Goal: Navigation & Orientation: Find specific page/section

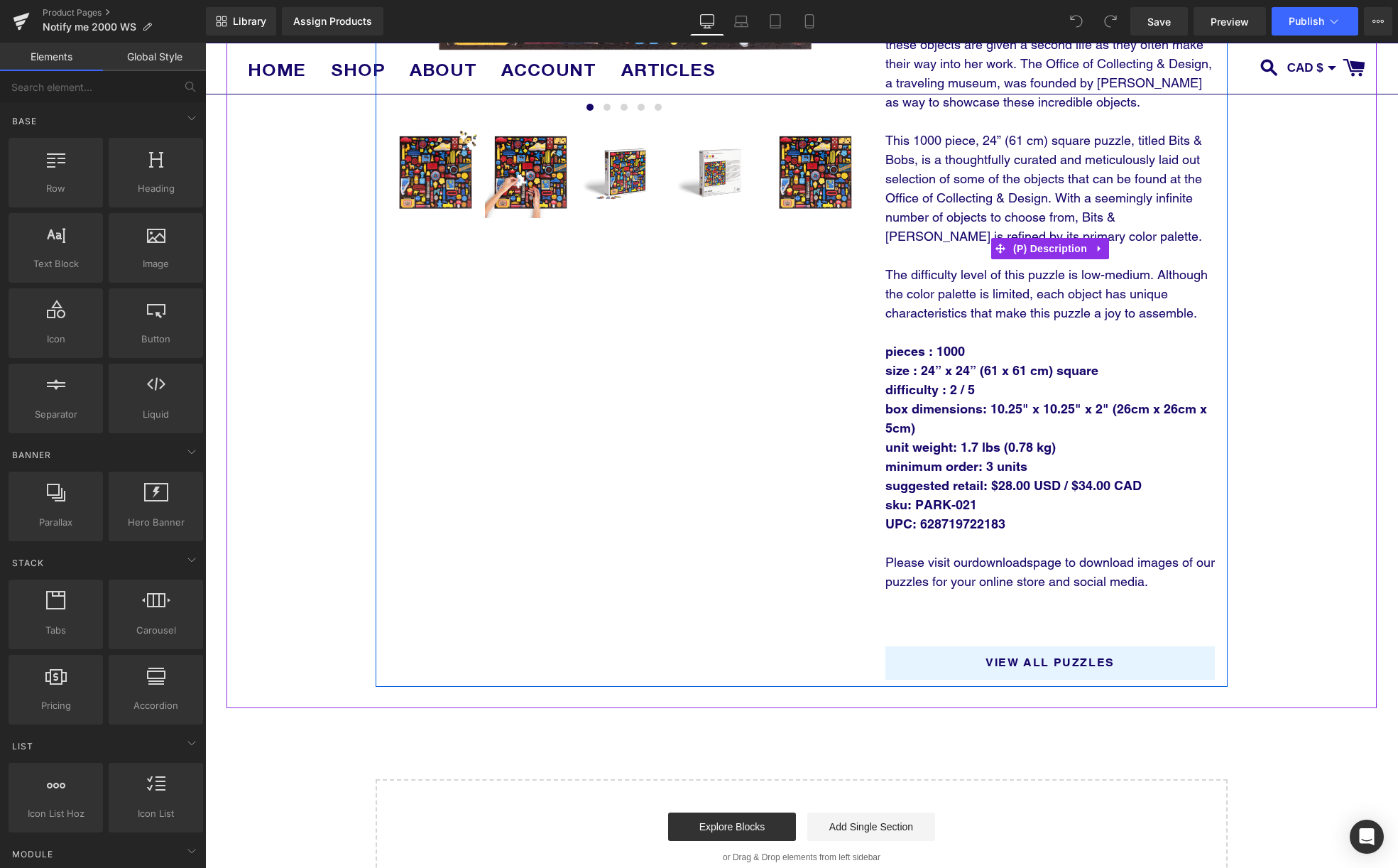
scroll to position [709, 0]
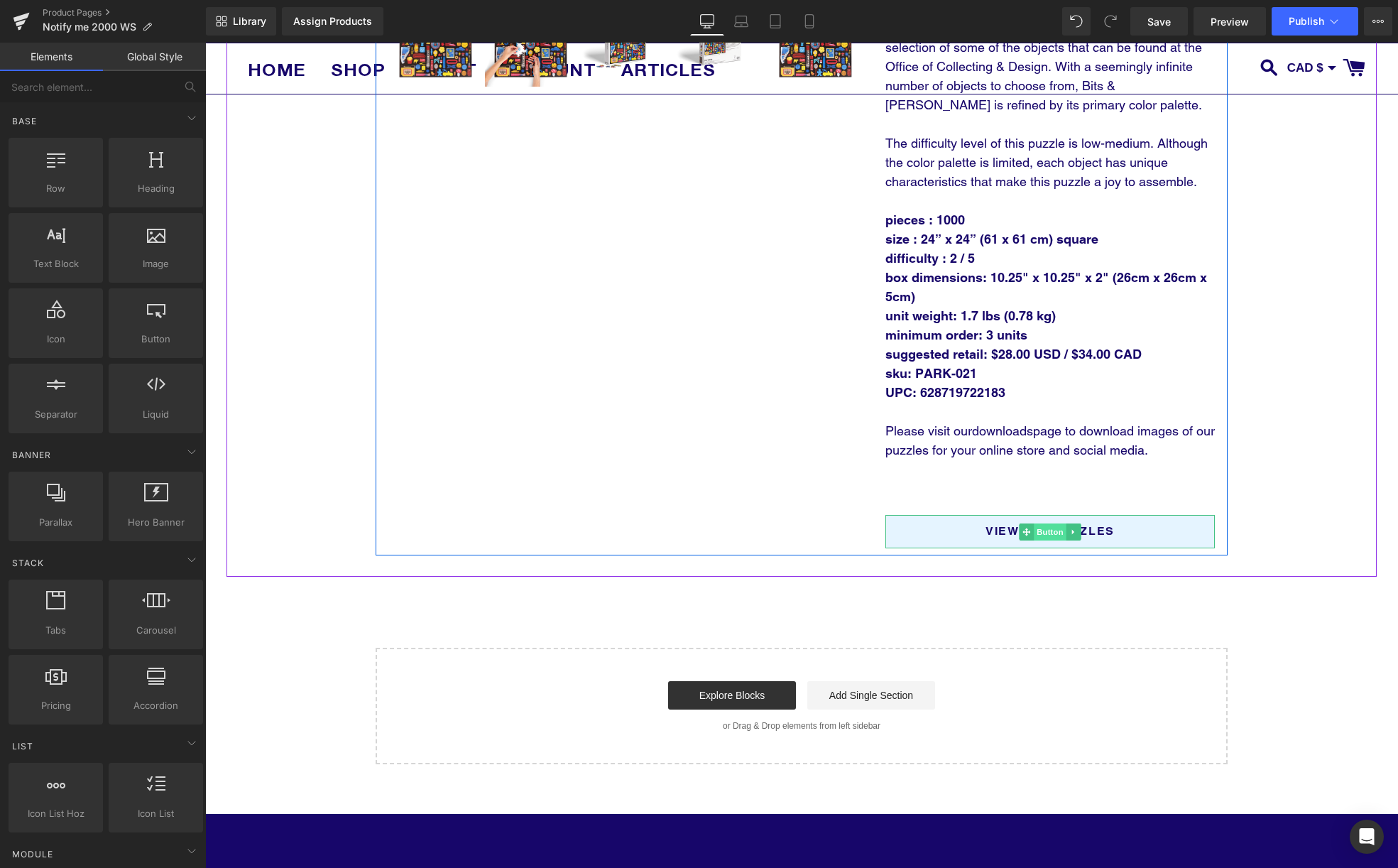
click at [1064, 532] on span "Button" at bounding box center [1050, 532] width 32 height 17
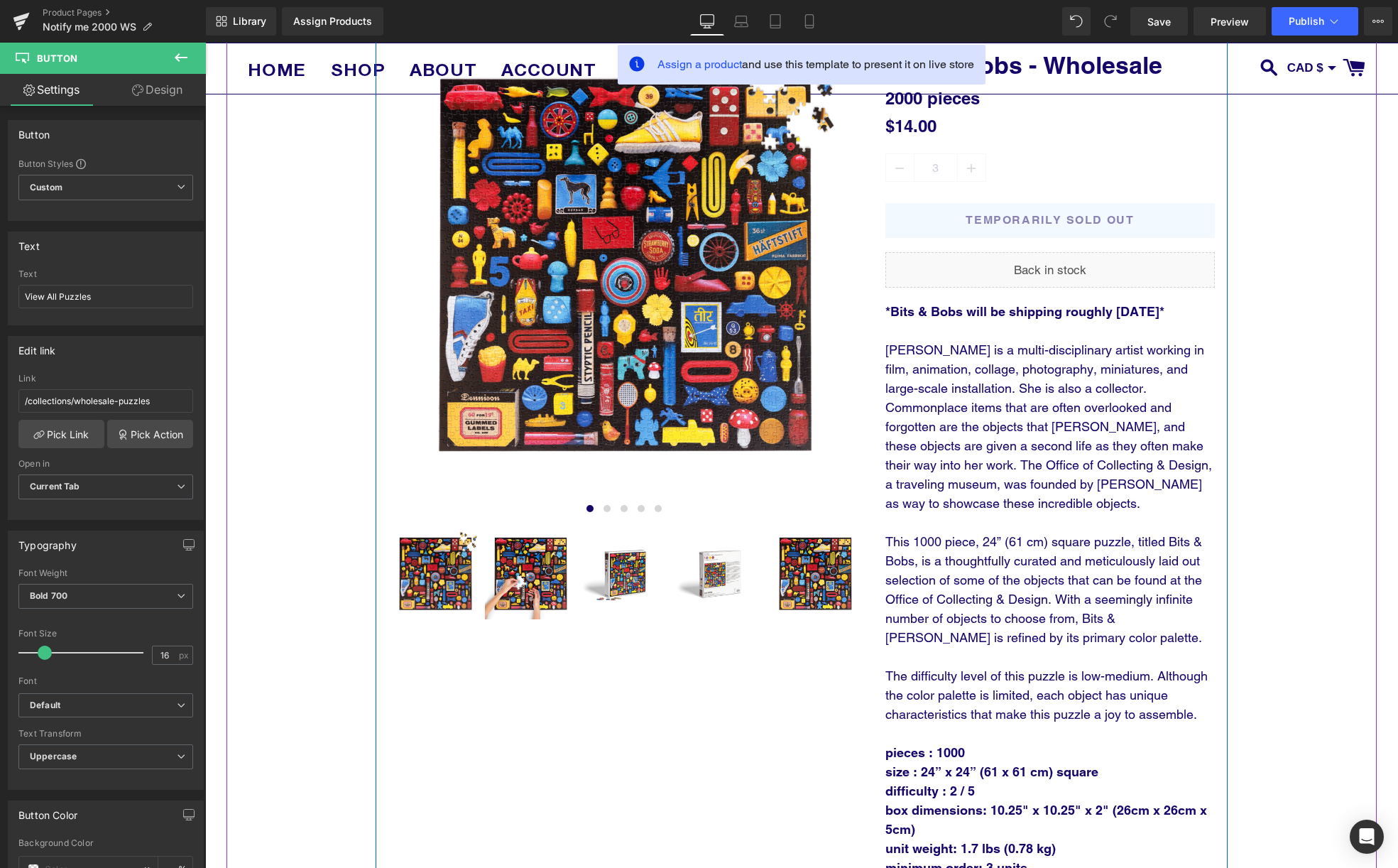
scroll to position [0, 0]
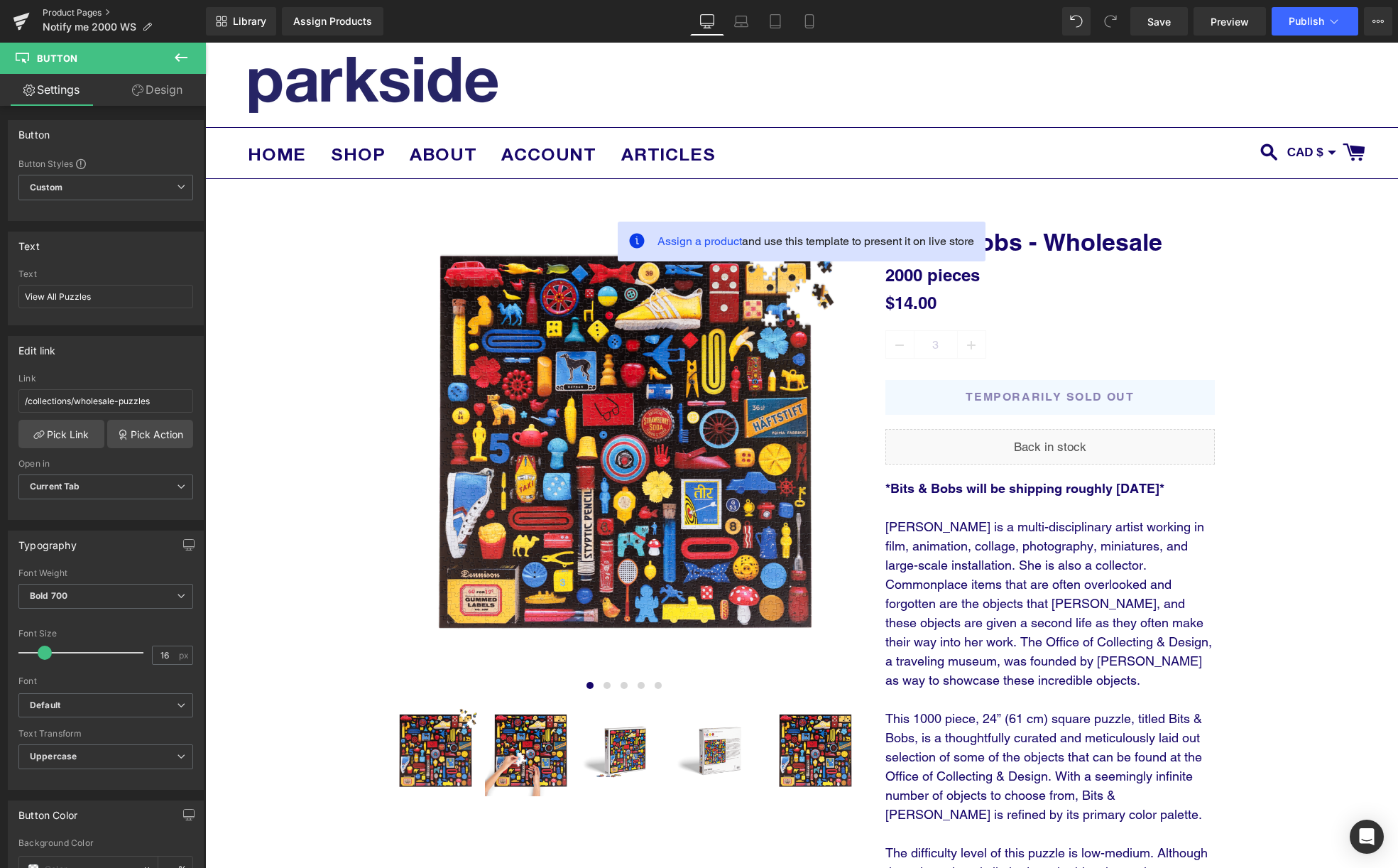
click at [52, 8] on link "Product Pages" at bounding box center [124, 12] width 163 height 11
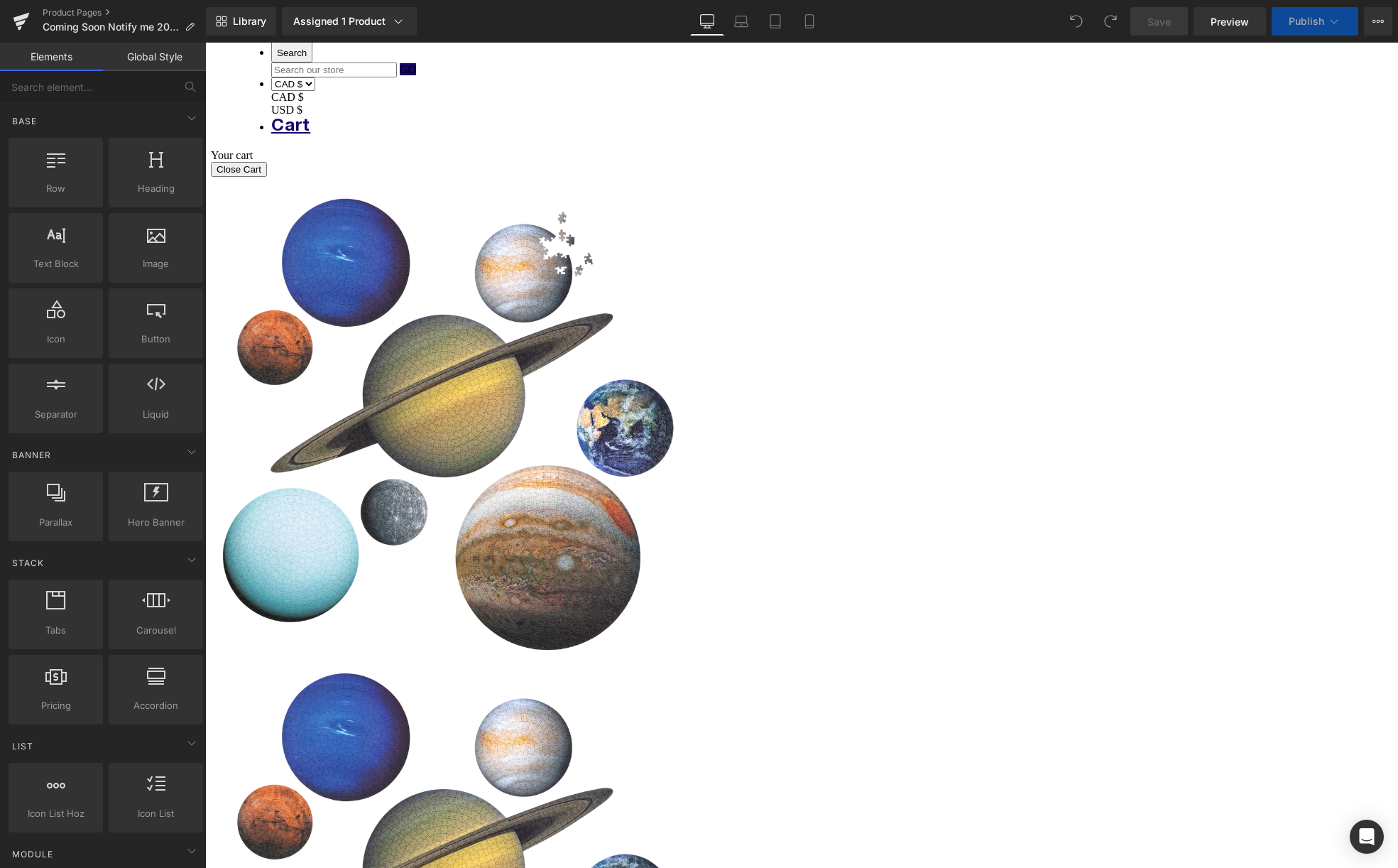
scroll to position [548, 0]
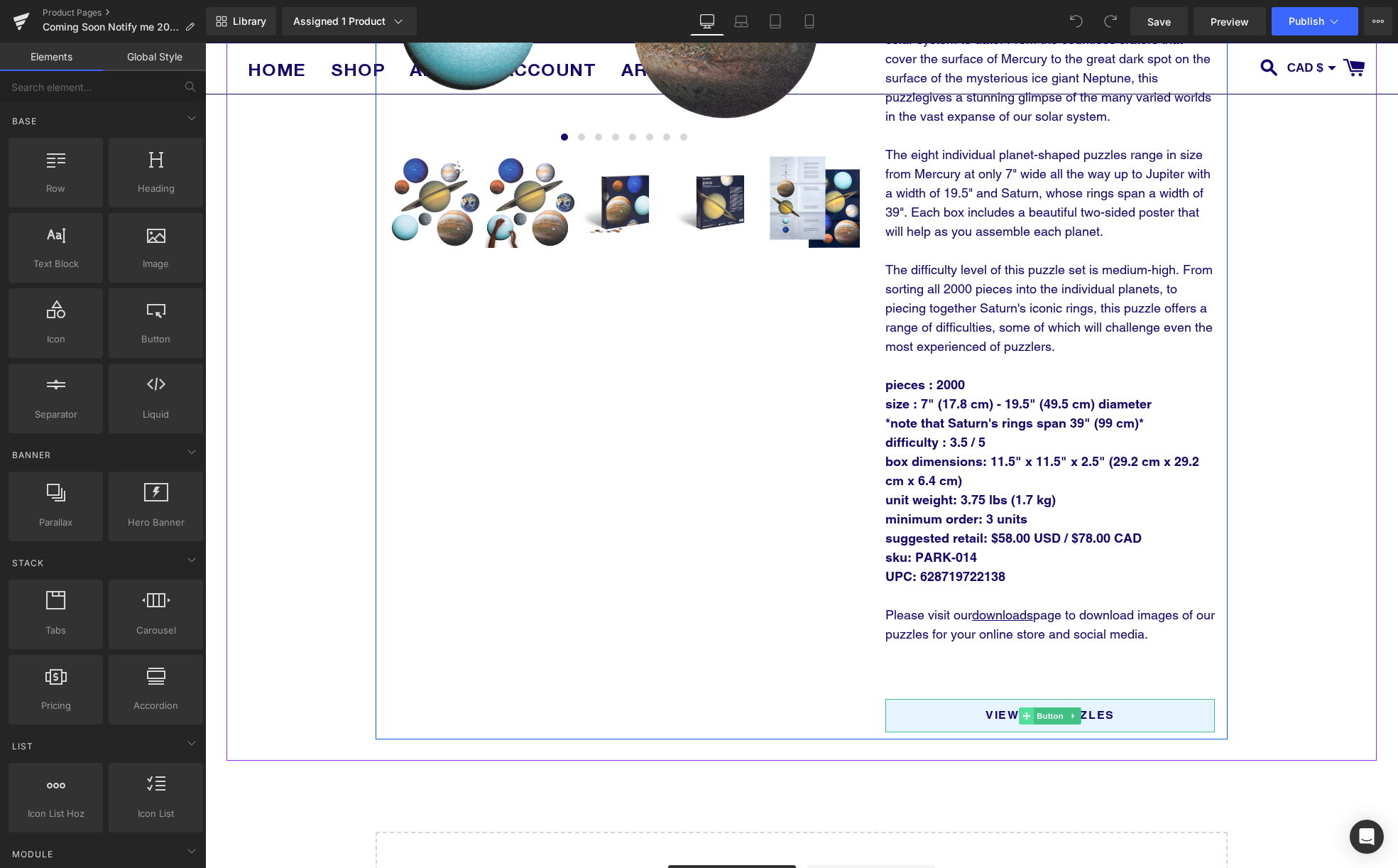
click at [1028, 718] on icon at bounding box center [1026, 715] width 8 height 8
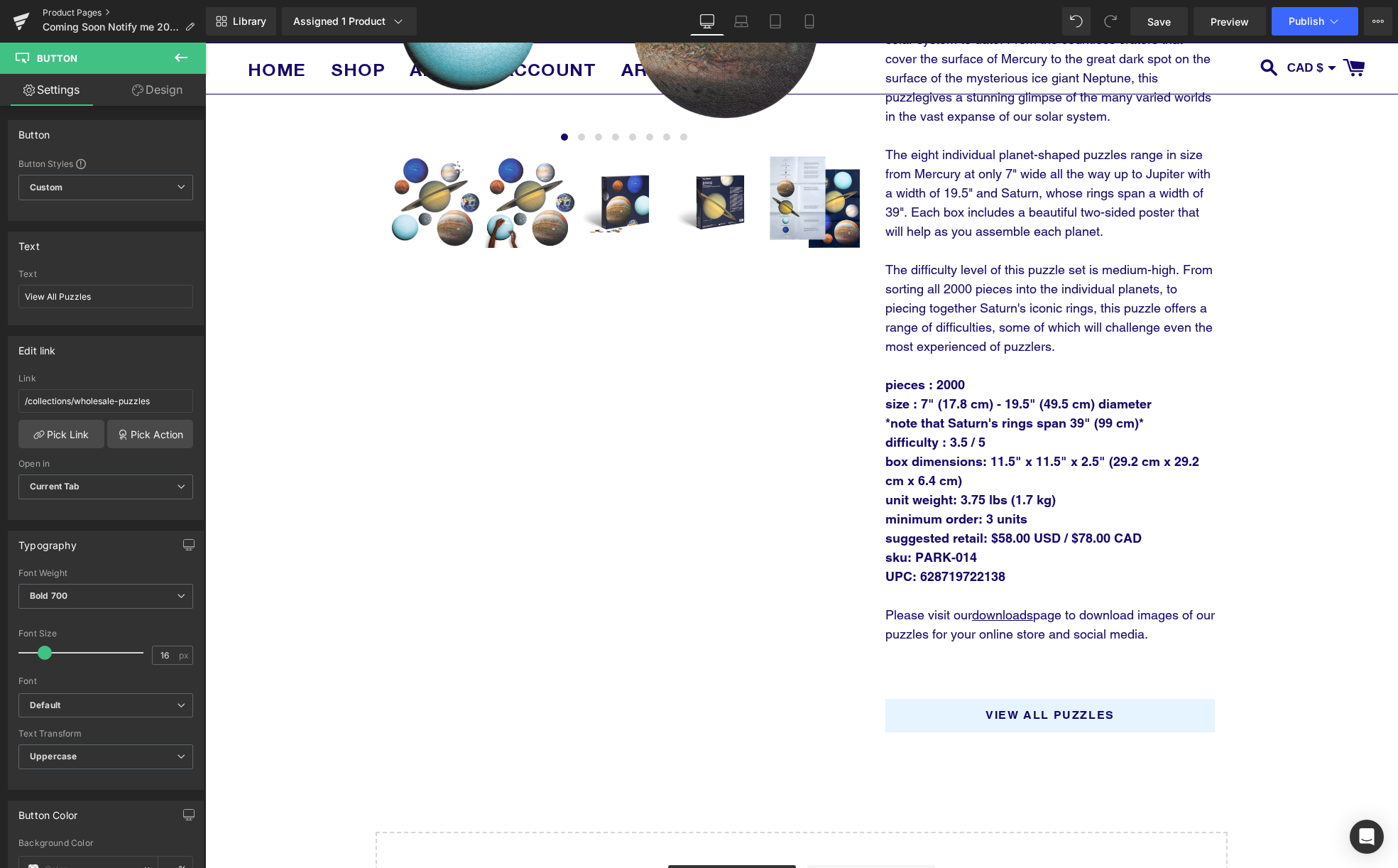
click at [81, 13] on link "Product Pages" at bounding box center [124, 12] width 163 height 11
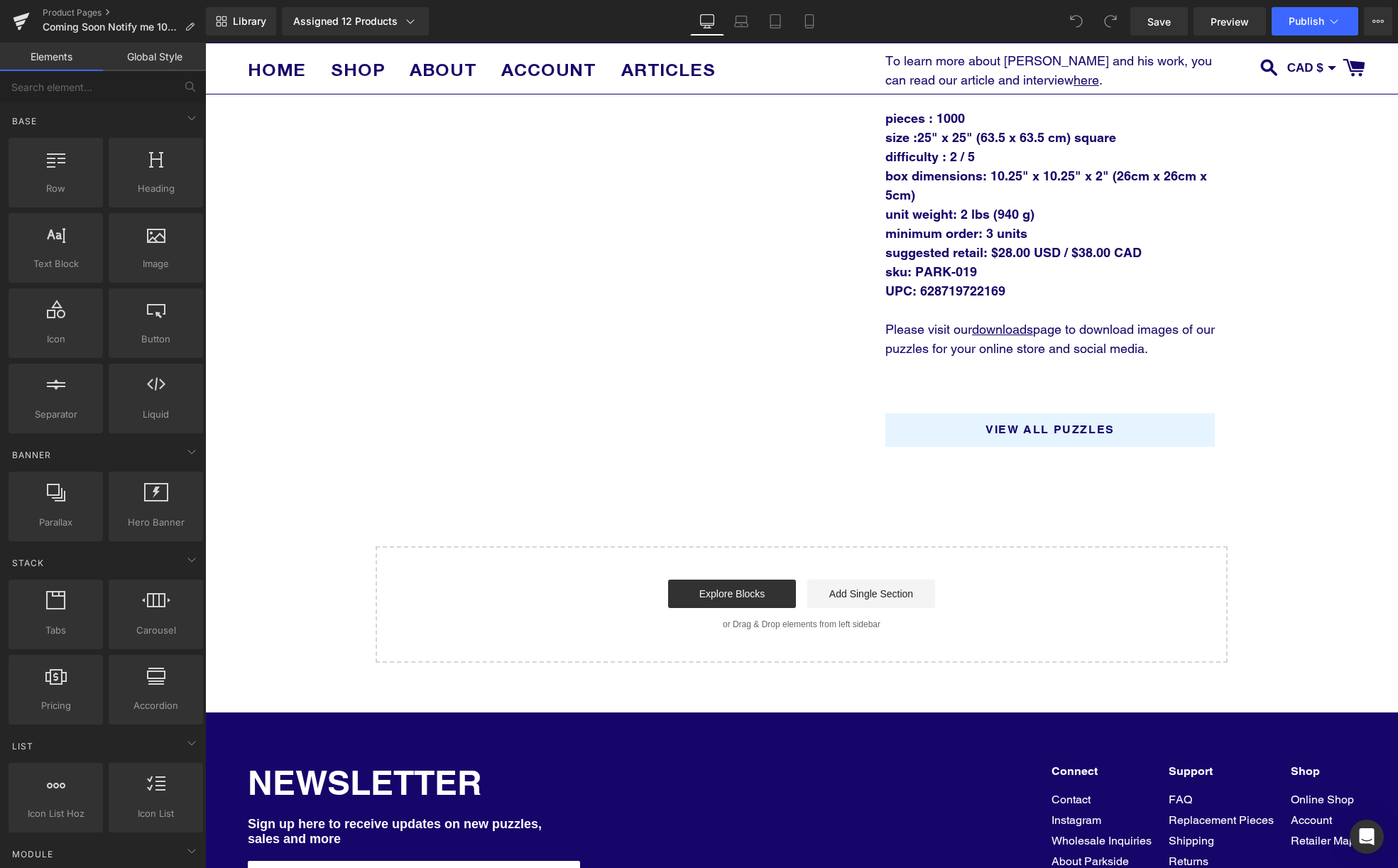
scroll to position [867, 0]
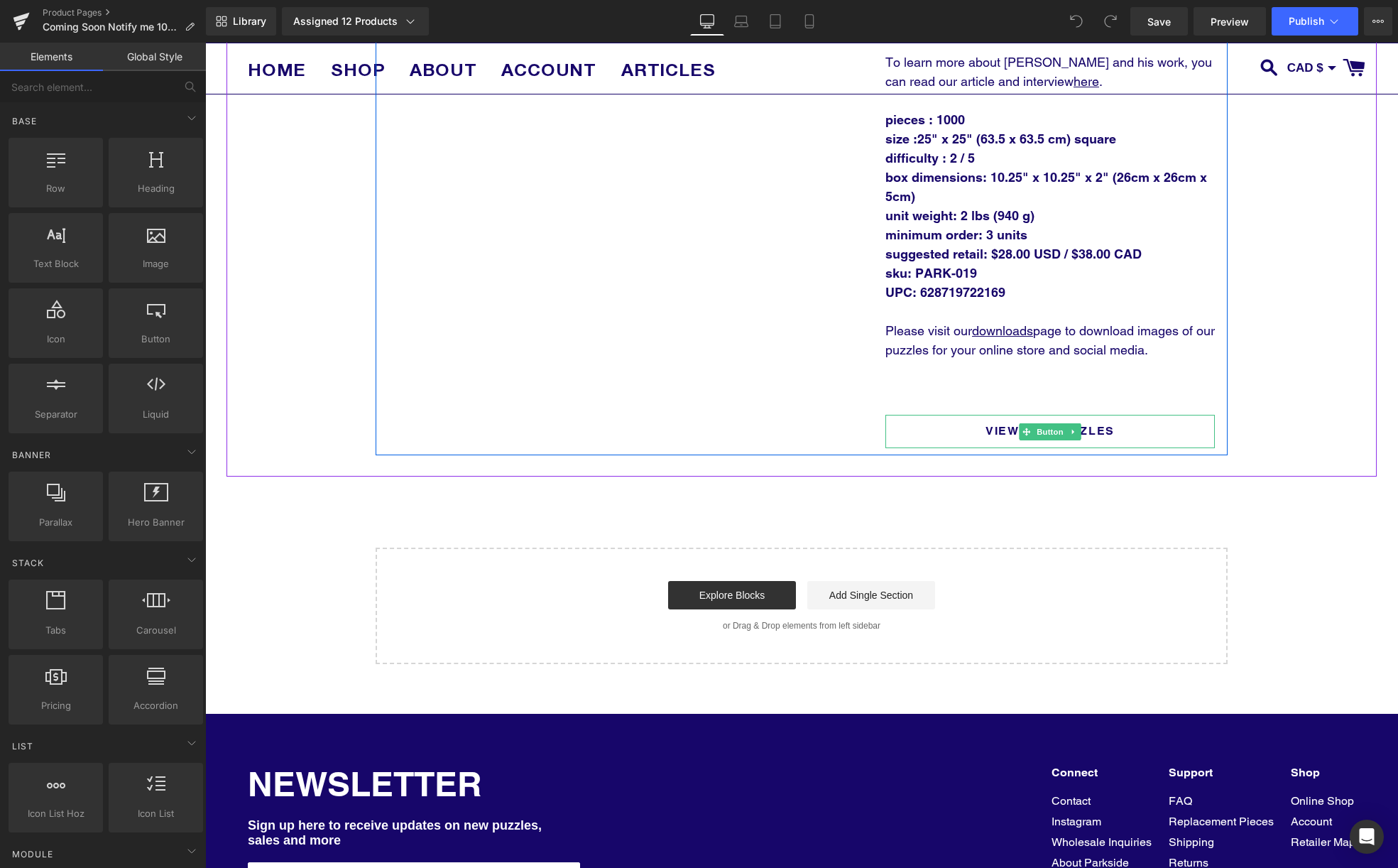
click at [1034, 422] on link "View All Puzzles" at bounding box center [1050, 431] width 329 height 33
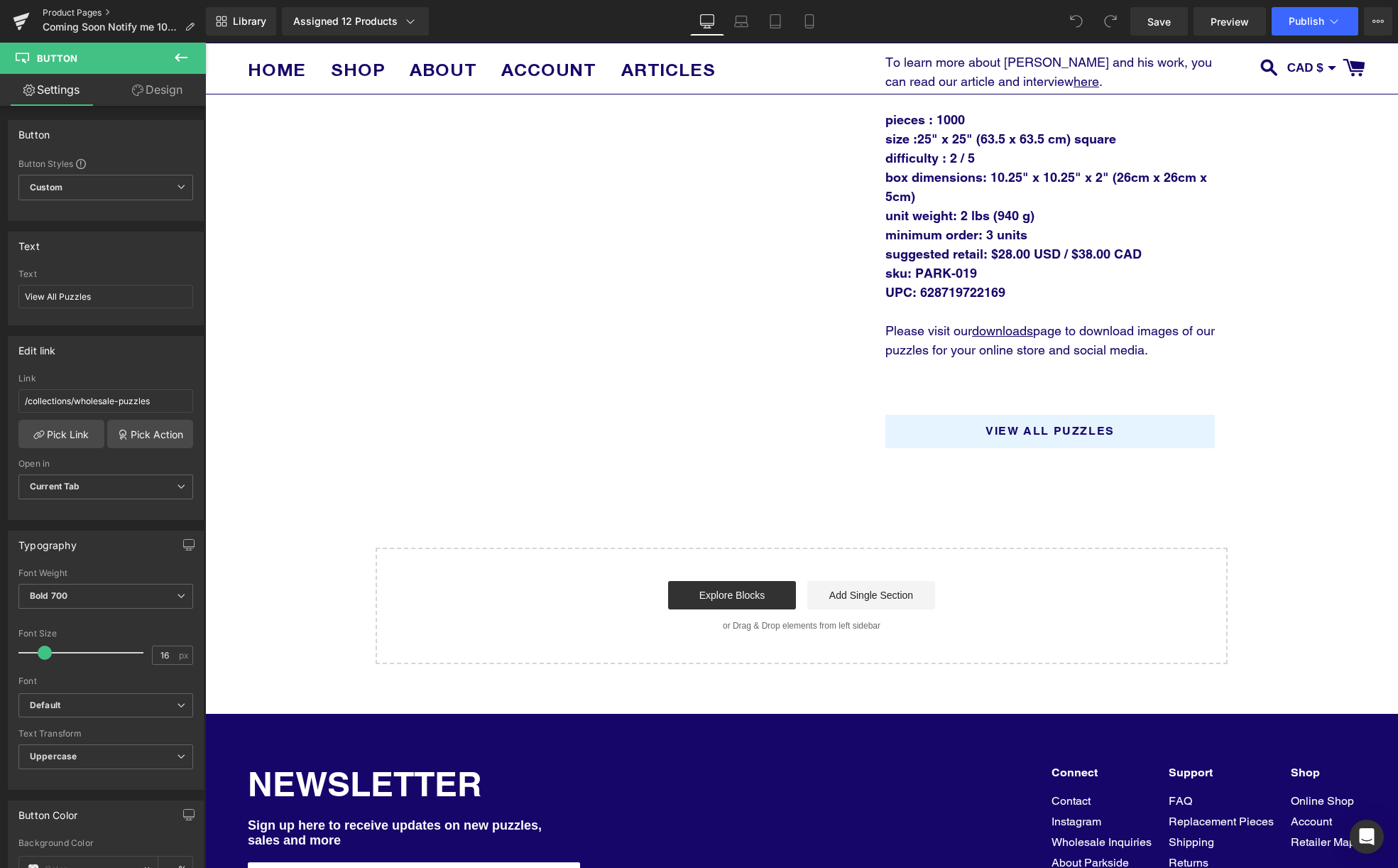
click at [86, 13] on link "Product Pages" at bounding box center [124, 12] width 163 height 11
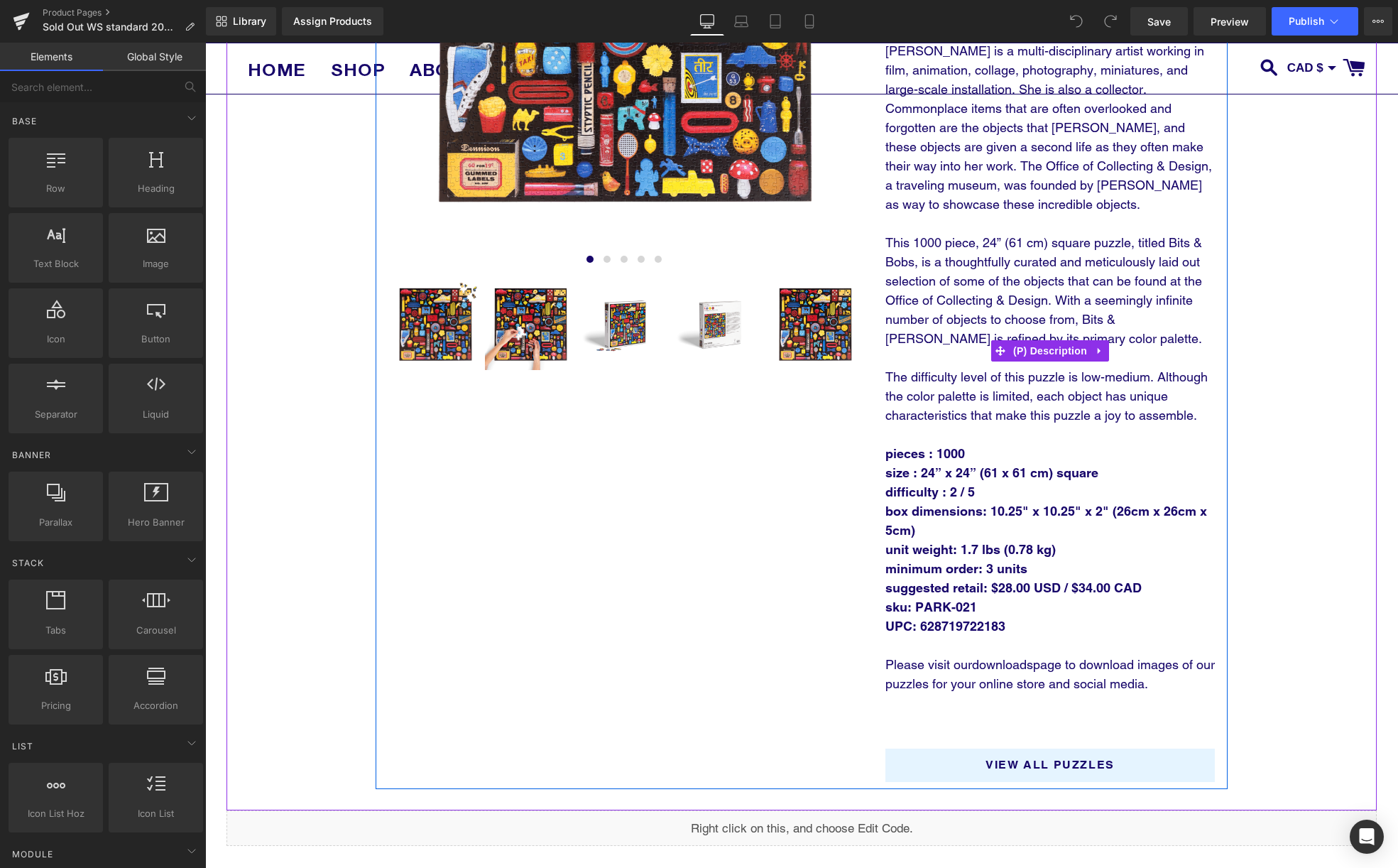
scroll to position [486, 0]
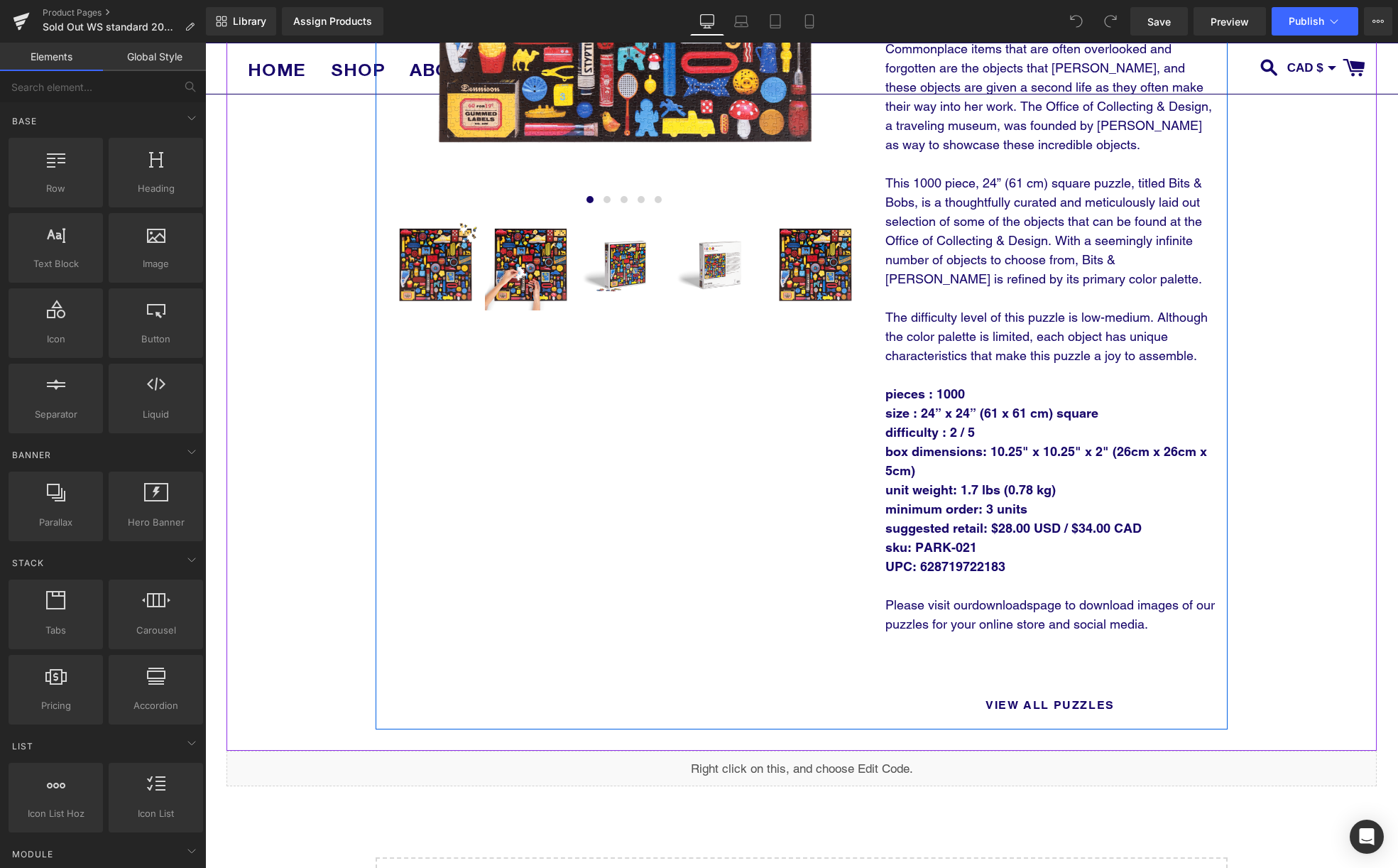
click at [1061, 707] on span "Button" at bounding box center [1050, 706] width 32 height 17
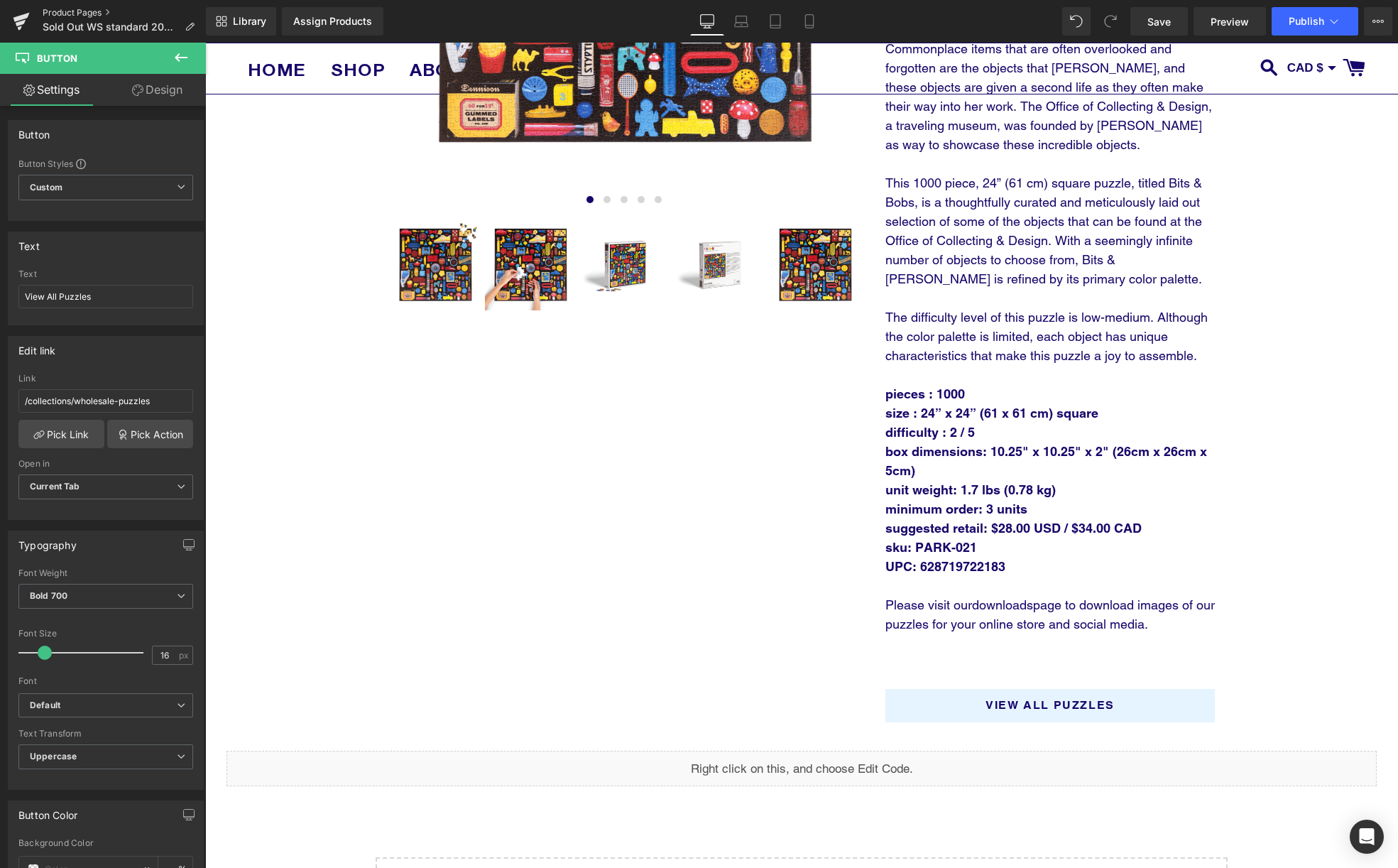
click at [47, 11] on link "Product Pages" at bounding box center [124, 12] width 163 height 11
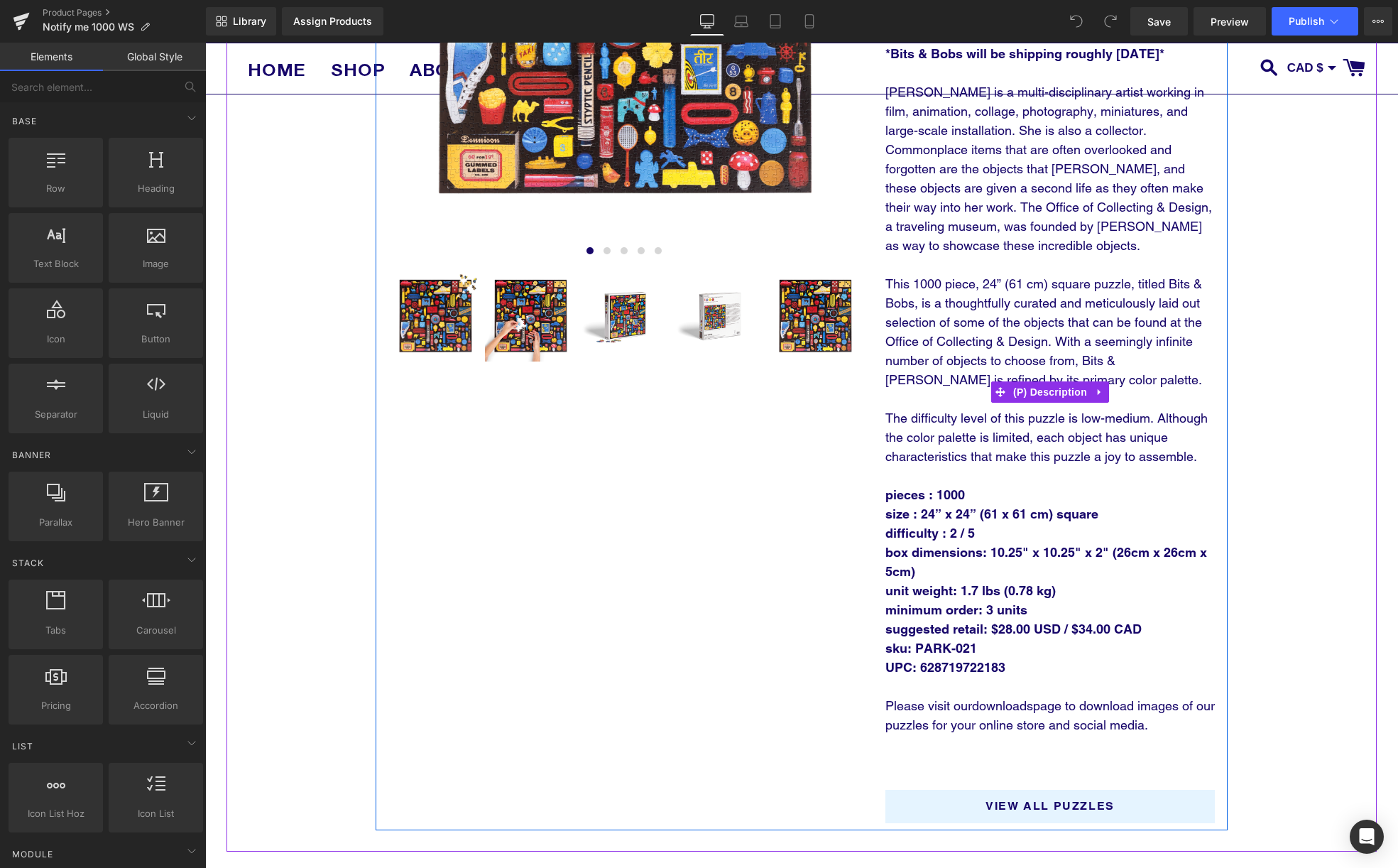
scroll to position [533, 0]
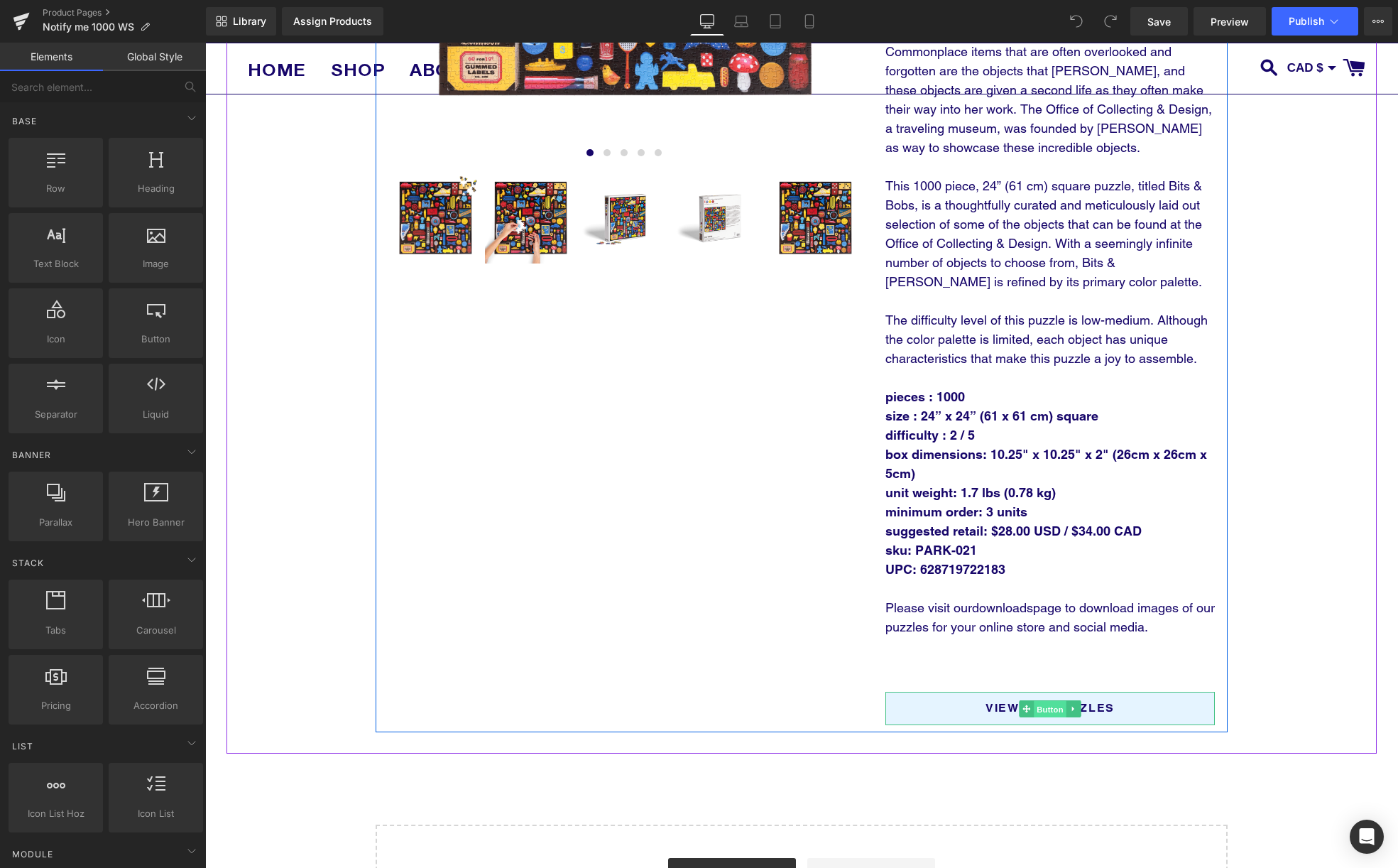
click at [1055, 713] on span "Button" at bounding box center [1050, 709] width 32 height 17
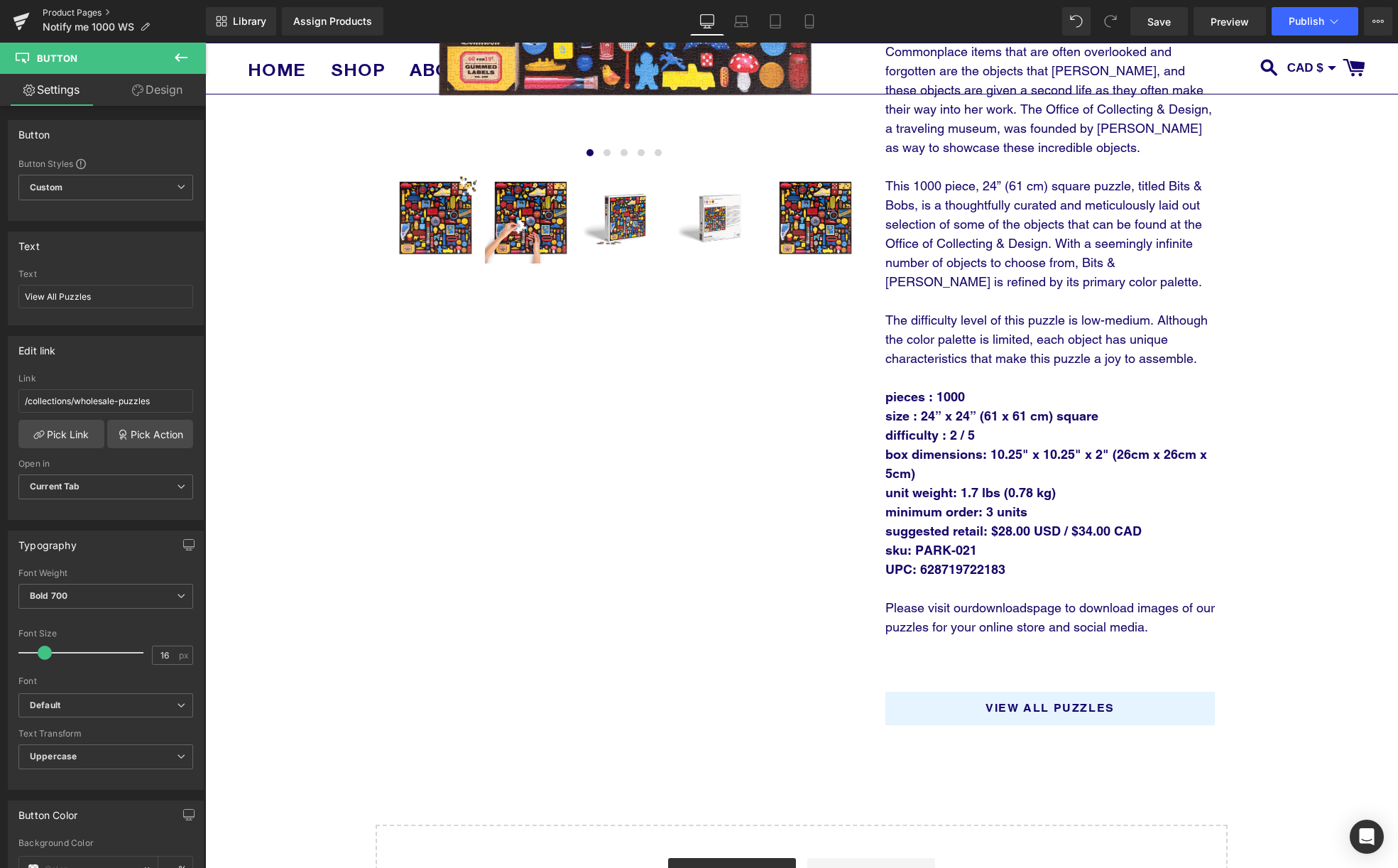
click at [61, 10] on link "Product Pages" at bounding box center [124, 12] width 163 height 11
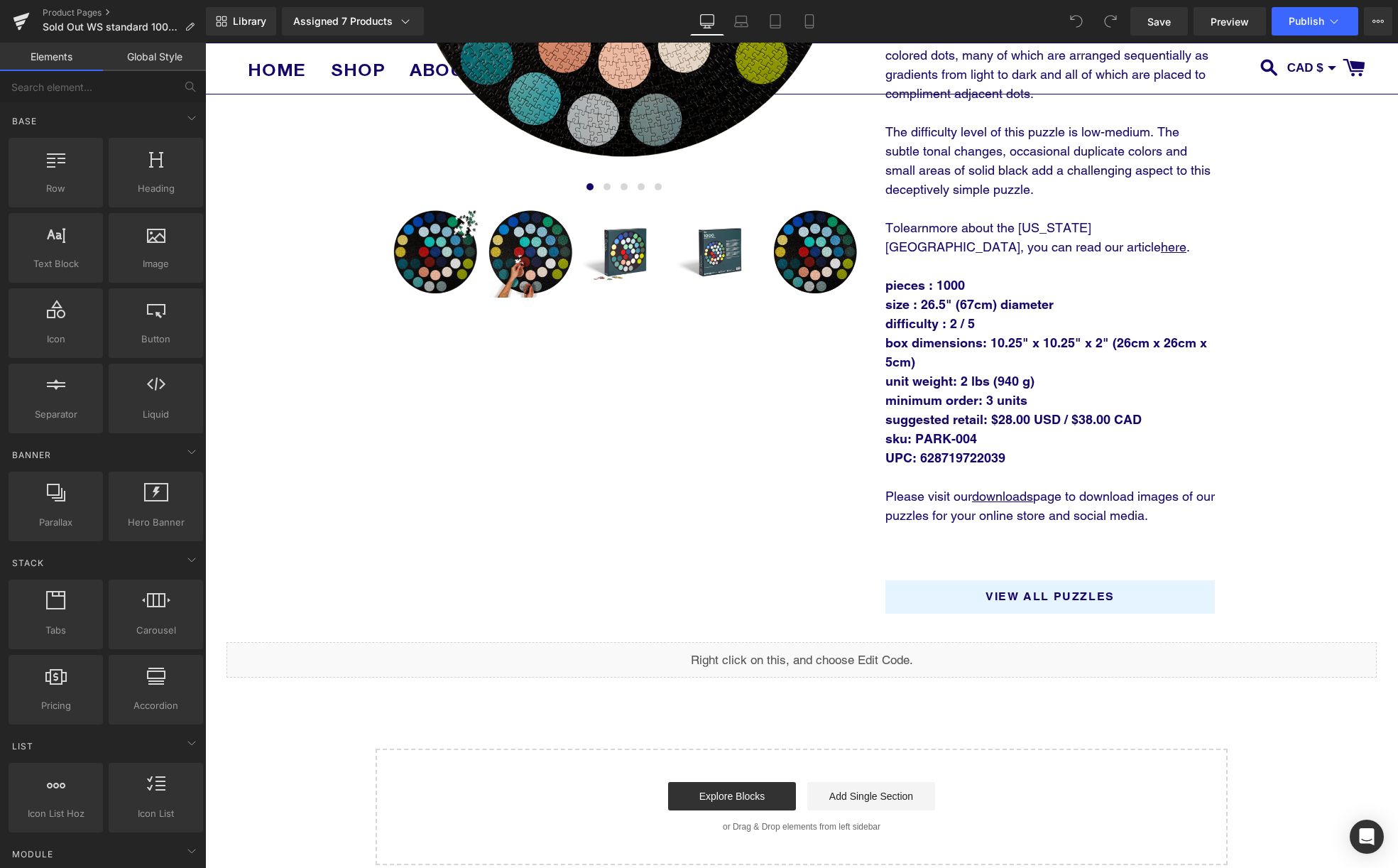
scroll to position [543, 0]
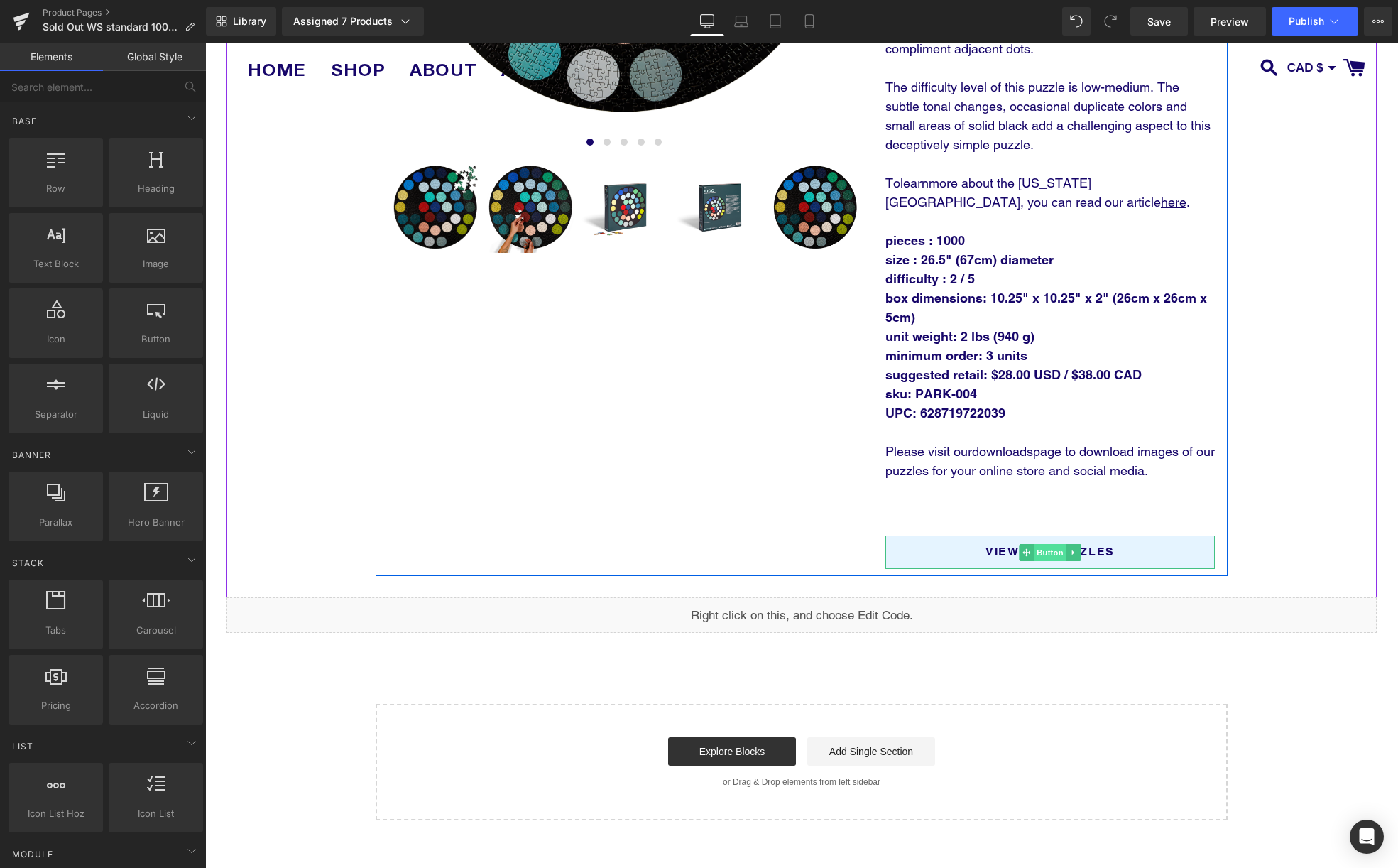
click at [1054, 544] on span "Button" at bounding box center [1050, 553] width 32 height 17
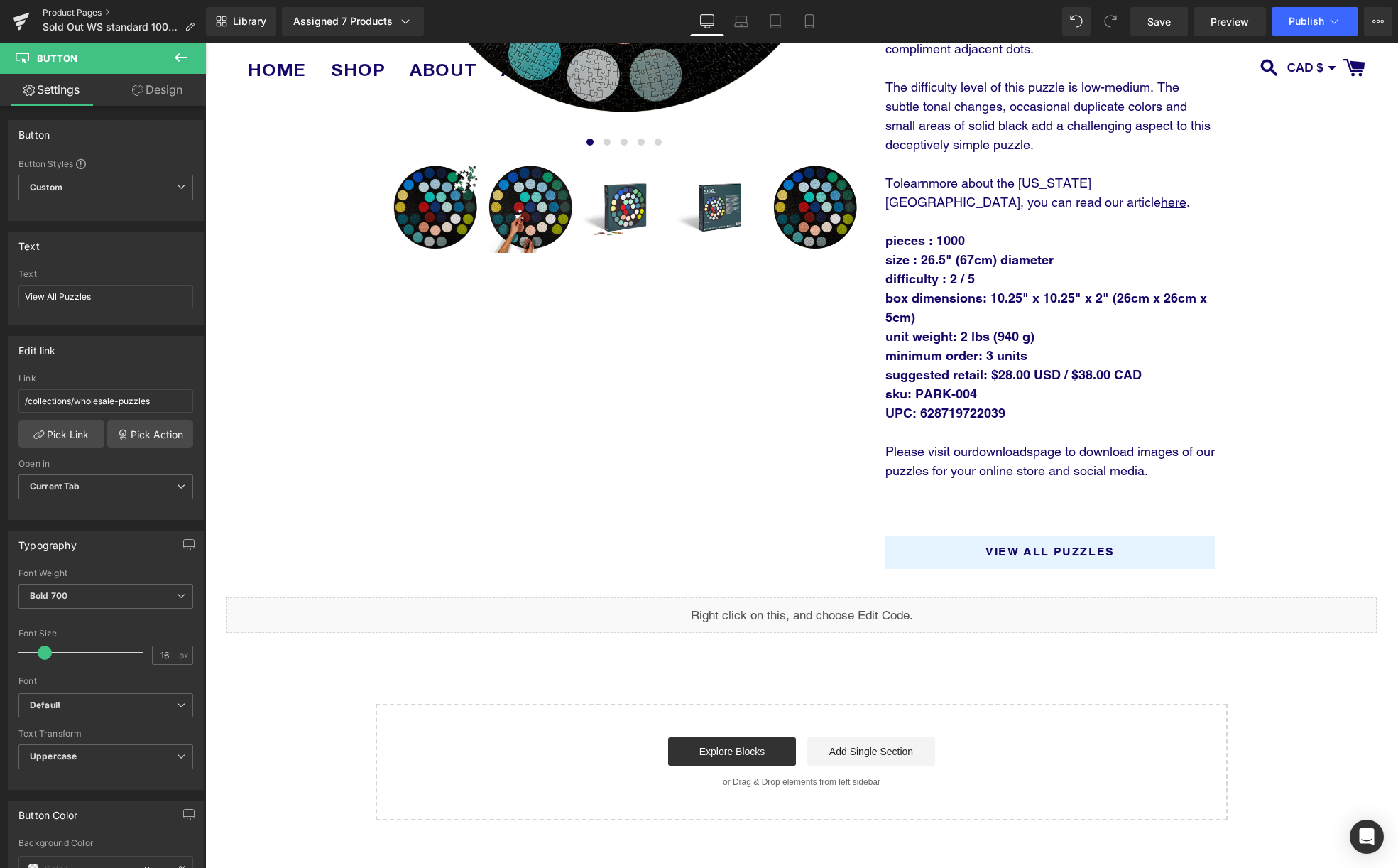
click at [74, 13] on link "Product Pages" at bounding box center [124, 12] width 163 height 11
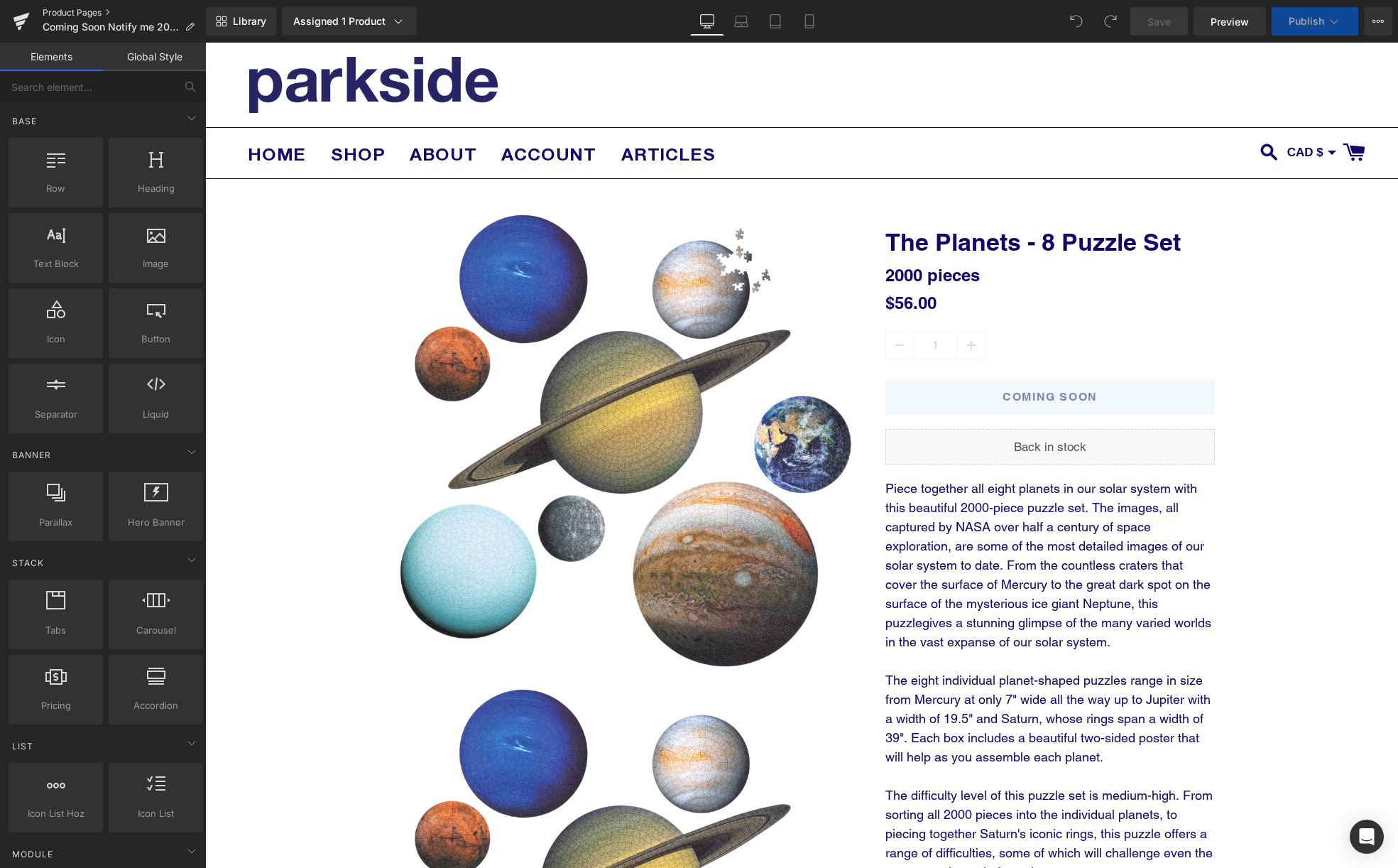
click at [81, 13] on link "Product Pages" at bounding box center [124, 12] width 163 height 11
